Goal: Task Accomplishment & Management: Manage account settings

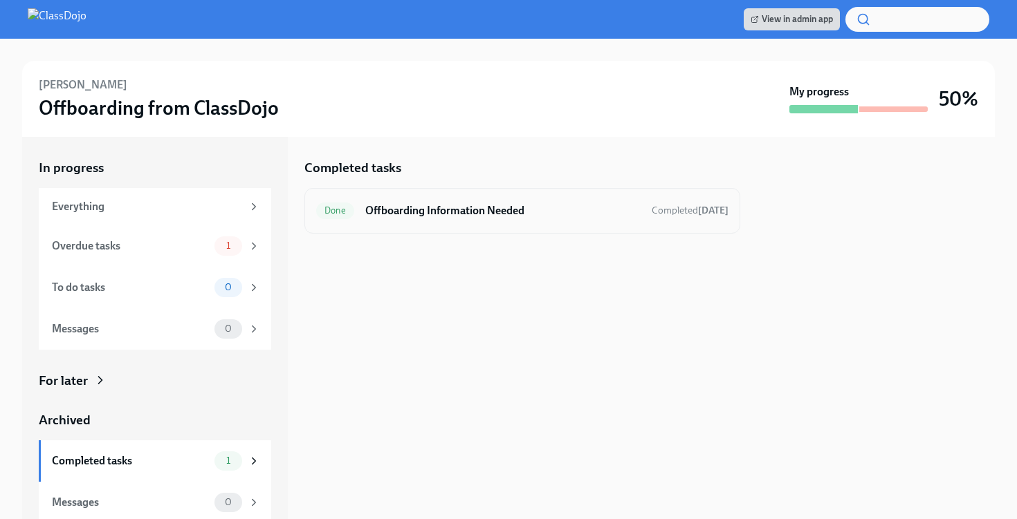
click at [432, 220] on div "Done Offboarding Information Needed Completed 2 days ago" at bounding box center [522, 211] width 412 height 22
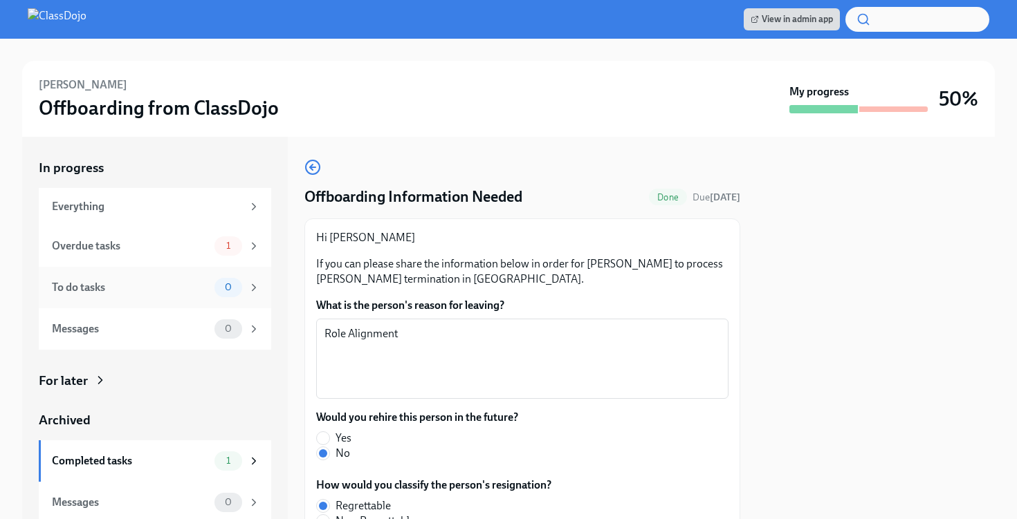
scroll to position [4, 0]
click at [126, 247] on div "Overdue tasks" at bounding box center [130, 246] width 157 height 15
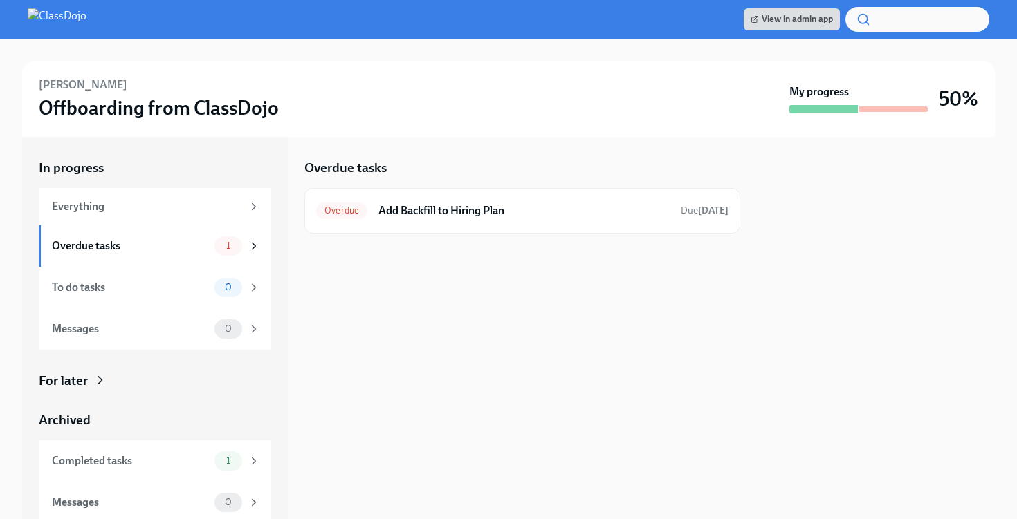
scroll to position [4, 0]
